Goal: Navigation & Orientation: Find specific page/section

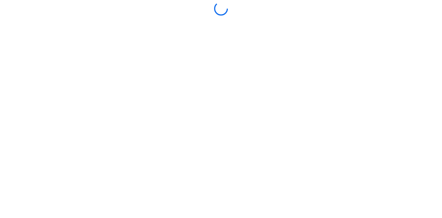
click at [197, 185] on div at bounding box center [221, 109] width 438 height 214
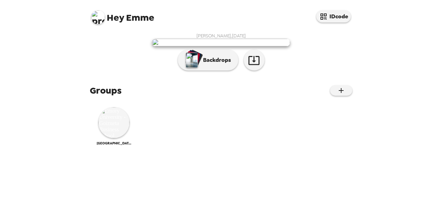
click at [99, 40] on div "[PERSON_NAME] , [DATE] Backdrops" at bounding box center [221, 53] width 262 height 41
click at [339, 16] on button "IDcode" at bounding box center [333, 16] width 35 height 12
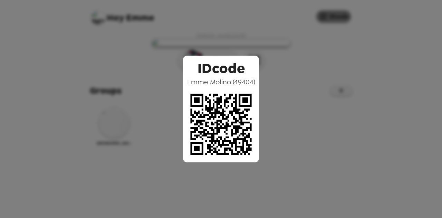
click at [339, 16] on div "IDcode [PERSON_NAME] ( 49404 )" at bounding box center [221, 109] width 442 height 218
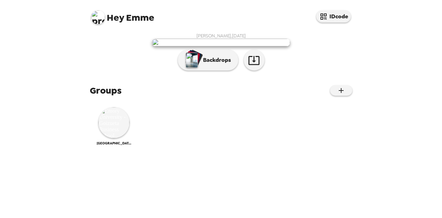
click at [141, 26] on div "Hey Emme IDcode" at bounding box center [221, 14] width 276 height 29
click at [119, 138] on img at bounding box center [113, 122] width 31 height 31
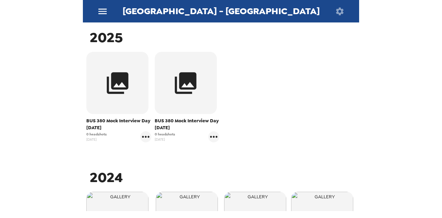
scroll to position [138, 0]
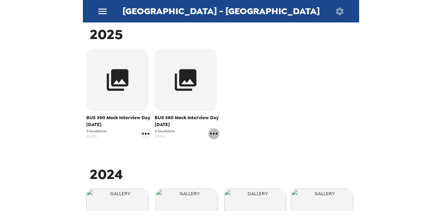
click at [215, 133] on icon "gallery menu" at bounding box center [213, 133] width 11 height 11
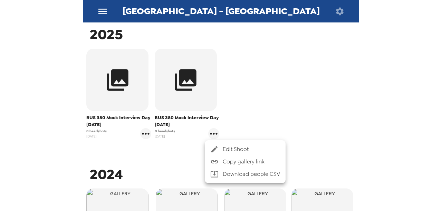
click at [175, 122] on div at bounding box center [221, 109] width 442 height 218
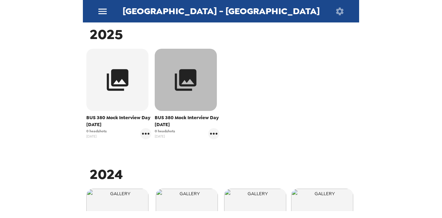
click at [186, 88] on icon "button" at bounding box center [186, 80] width 26 height 26
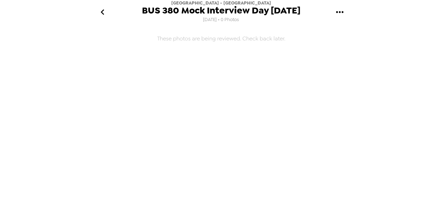
click at [102, 15] on icon "go back" at bounding box center [102, 12] width 11 height 11
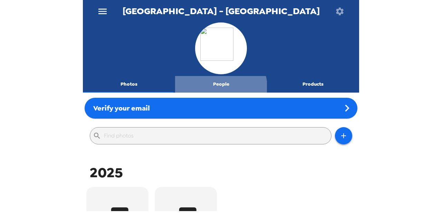
click at [216, 87] on button "People" at bounding box center [221, 84] width 92 height 17
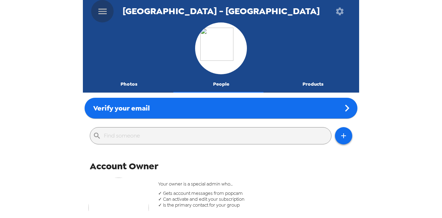
click at [106, 12] on icon "menu" at bounding box center [102, 11] width 11 height 11
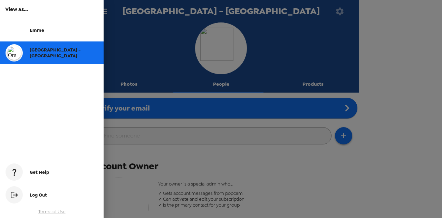
click at [342, 12] on div at bounding box center [221, 109] width 442 height 218
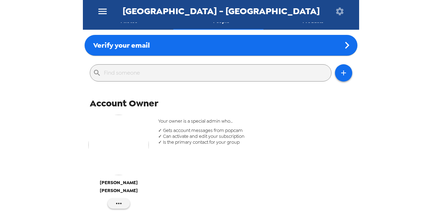
scroll to position [69, 0]
